Goal: Entertainment & Leisure: Browse casually

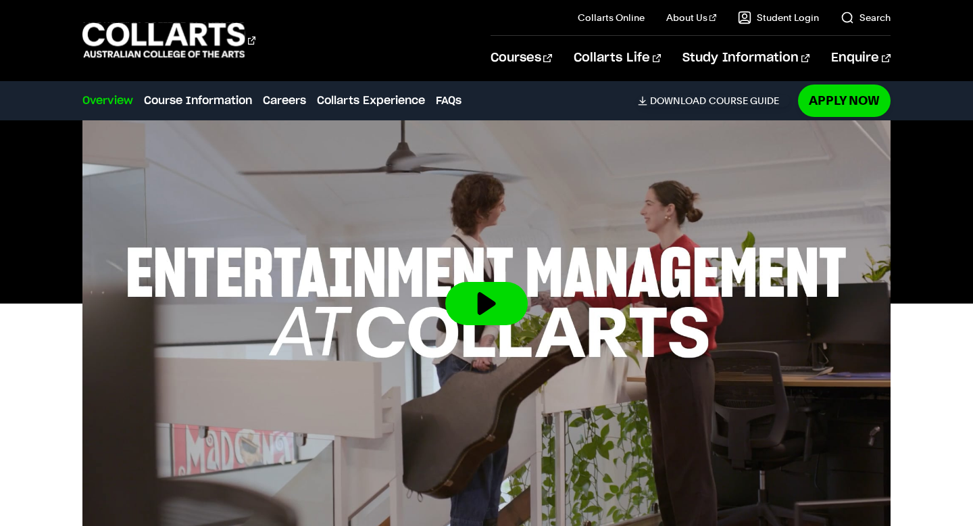
scroll to position [458, 0]
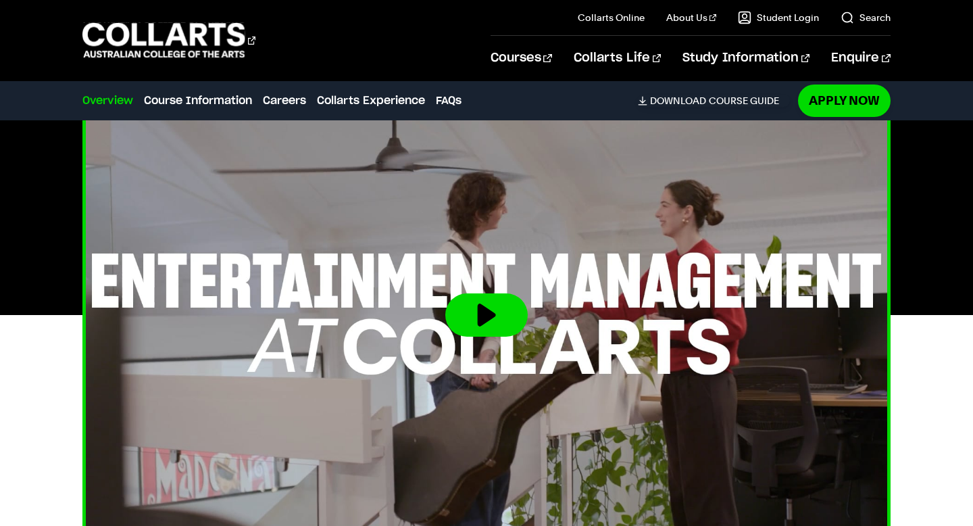
click at [497, 293] on button at bounding box center [486, 314] width 82 height 43
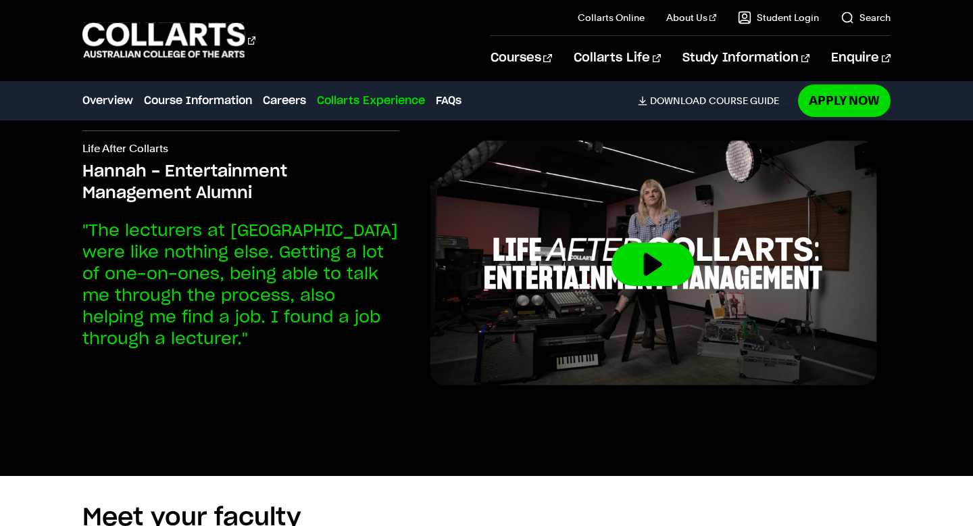
scroll to position [3834, 0]
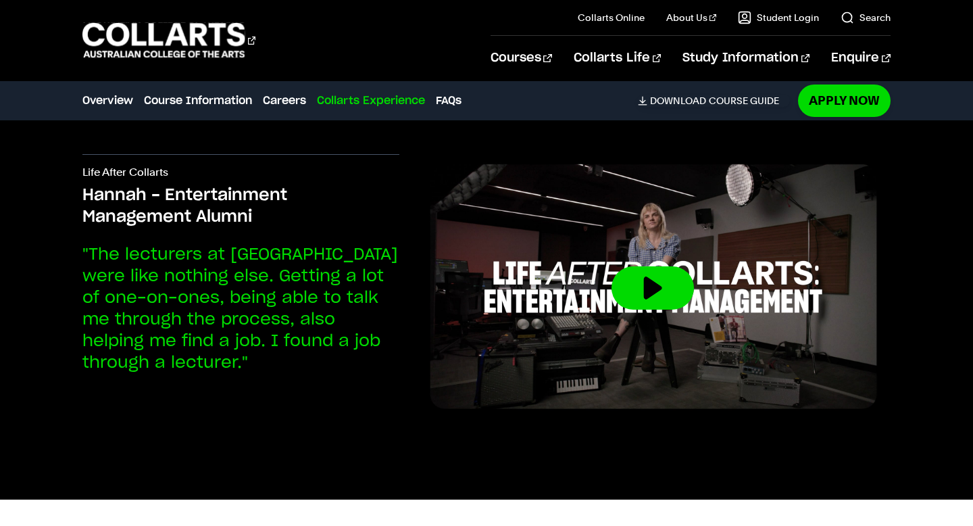
click at [647, 266] on button at bounding box center [652, 287] width 82 height 43
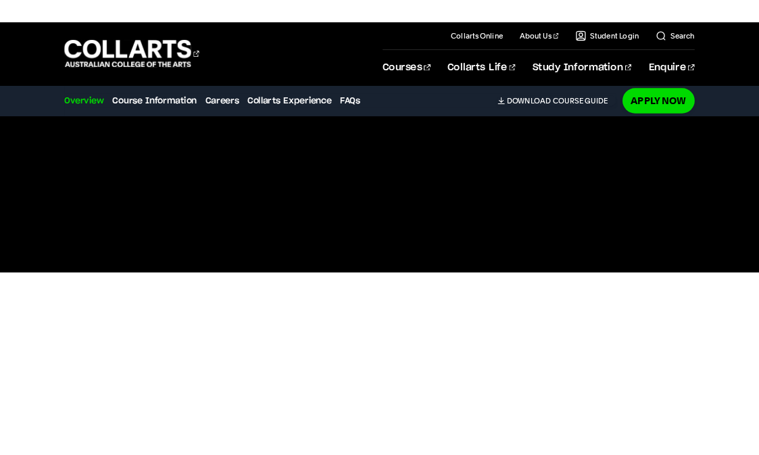
scroll to position [532, 0]
